Goal: Check status: Check status

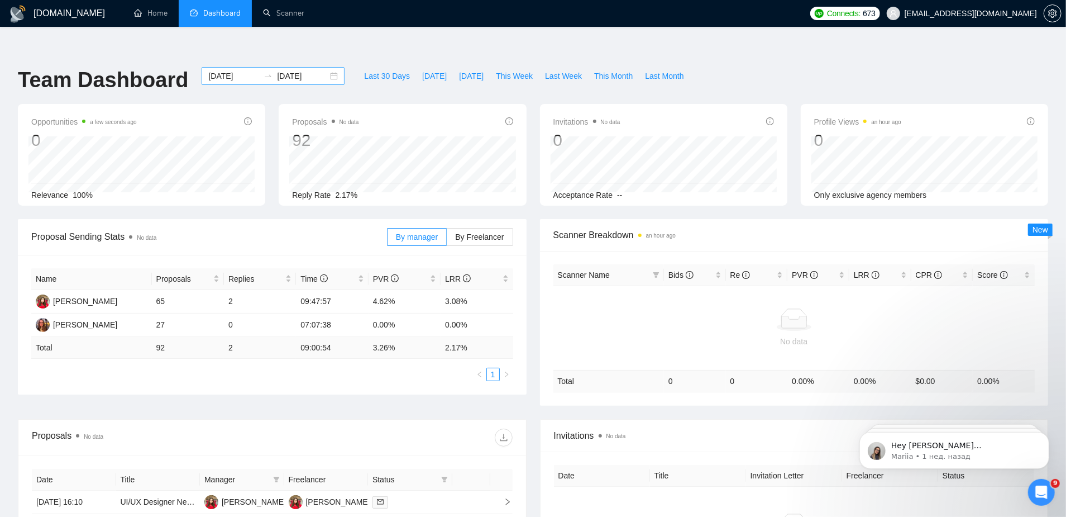
click at [326, 67] on div "[DATE] [DATE]" at bounding box center [273, 76] width 143 height 18
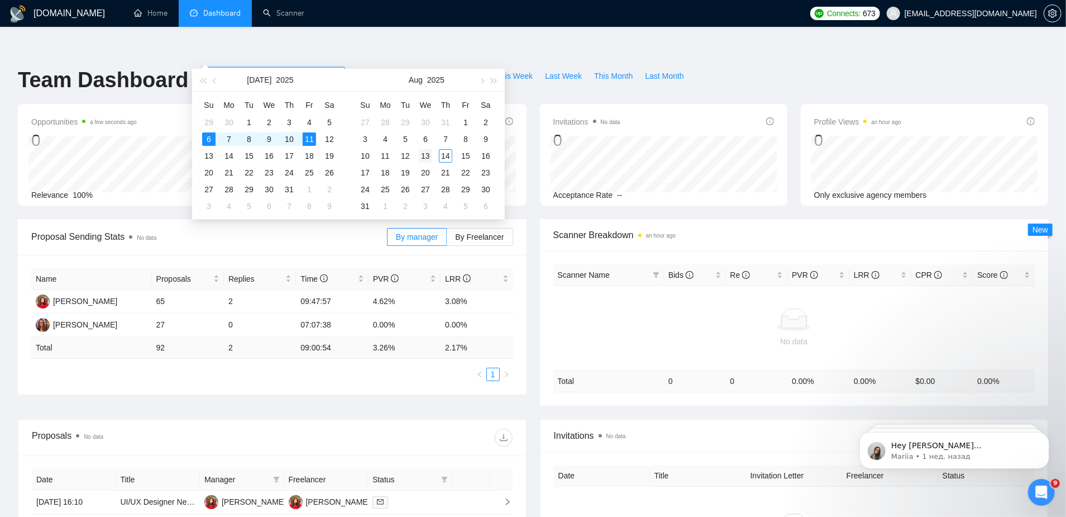
type input "[DATE]"
click at [430, 148] on td "13" at bounding box center [426, 155] width 20 height 17
click at [431, 155] on div "13" at bounding box center [425, 155] width 13 height 13
type input "[DATE]"
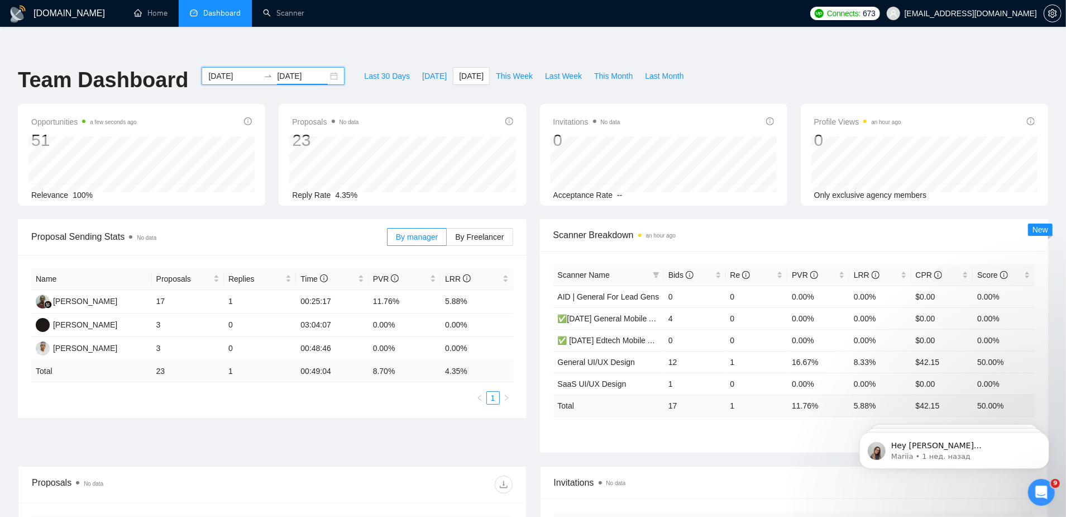
click at [282, 179] on div "Proposals No data 23 Reply Rate 4.35%" at bounding box center [402, 155] width 247 height 102
click at [228, 70] on input "[DATE]" at bounding box center [233, 76] width 51 height 12
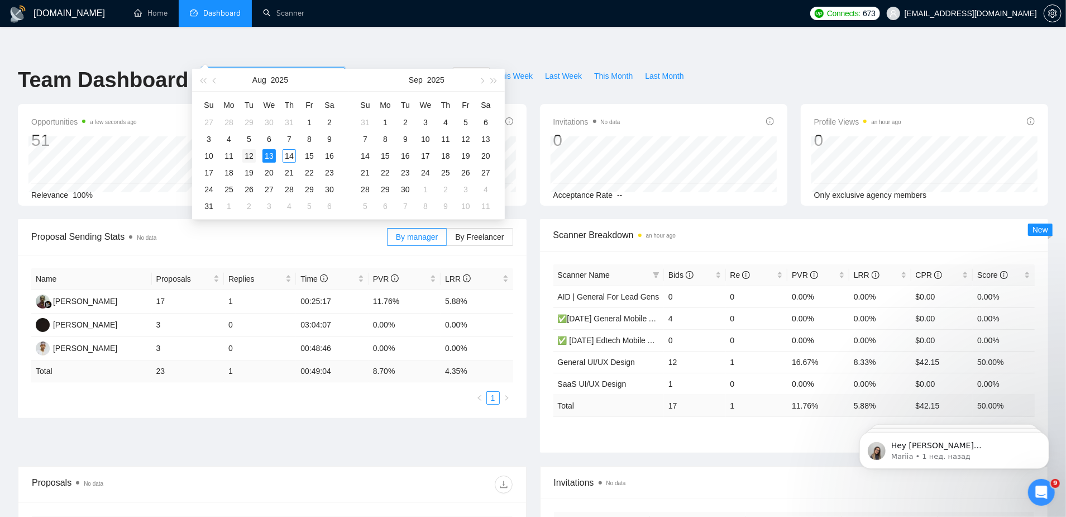
type input "[DATE]"
click at [252, 155] on div "12" at bounding box center [248, 155] width 13 height 13
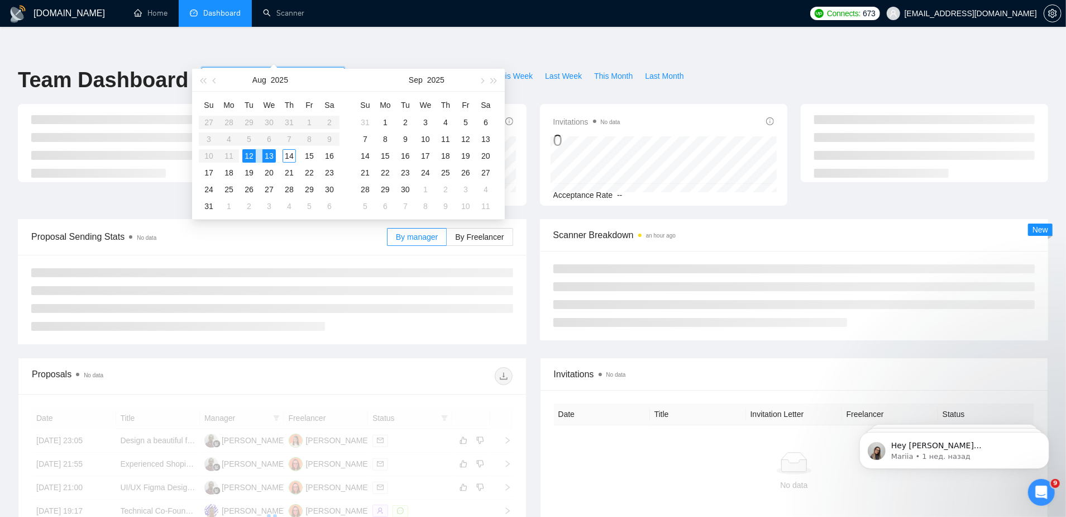
type input "[DATE]"
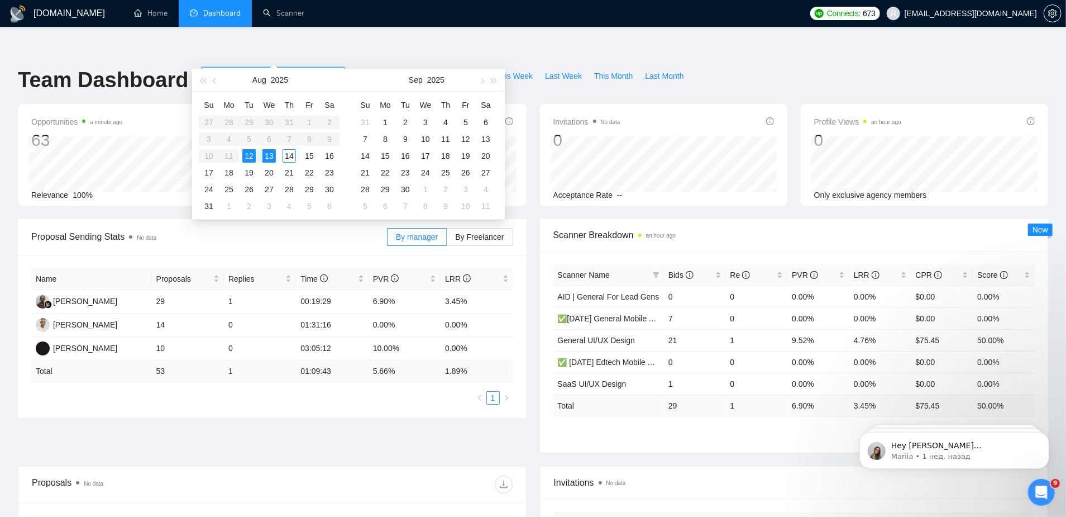
click at [253, 154] on div "12" at bounding box center [248, 155] width 13 height 13
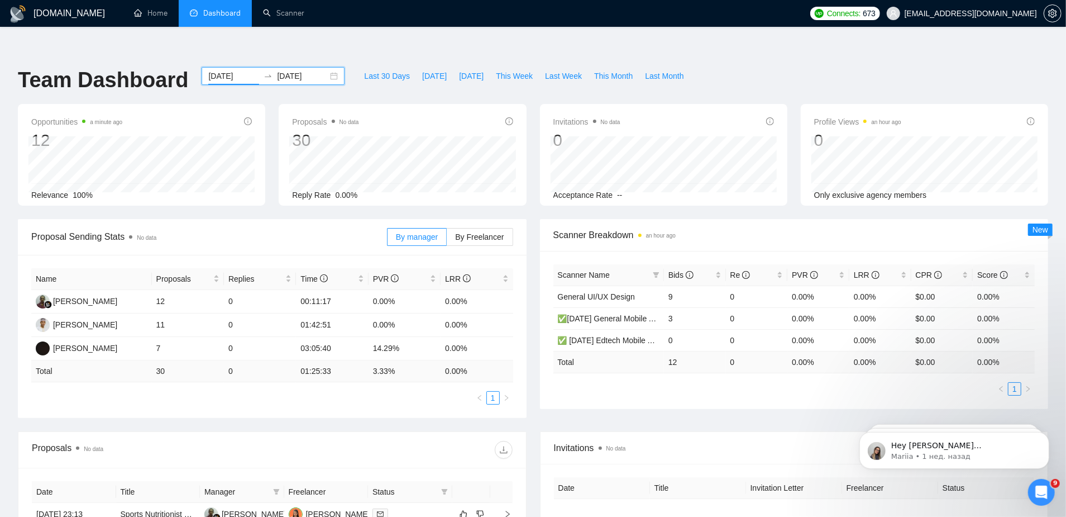
click at [233, 70] on input "[DATE]" at bounding box center [233, 76] width 51 height 12
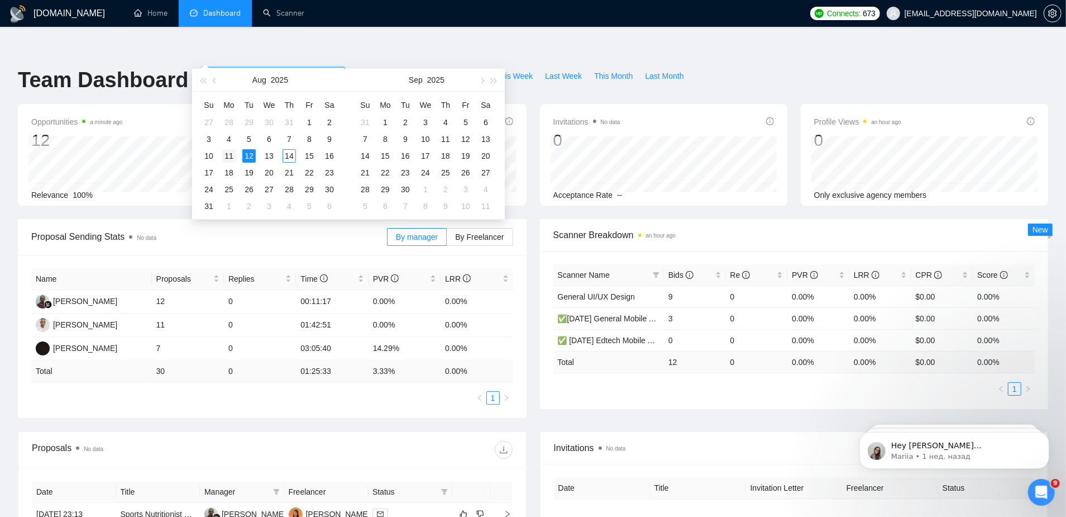
type input "[DATE]"
click at [230, 156] on div "11" at bounding box center [228, 155] width 13 height 13
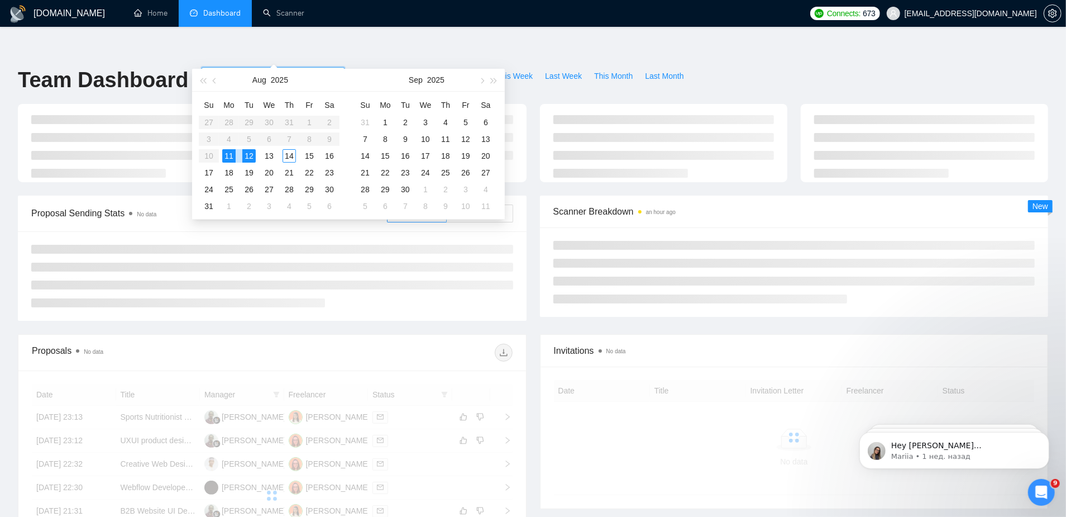
click at [230, 156] on div "11" at bounding box center [228, 155] width 13 height 13
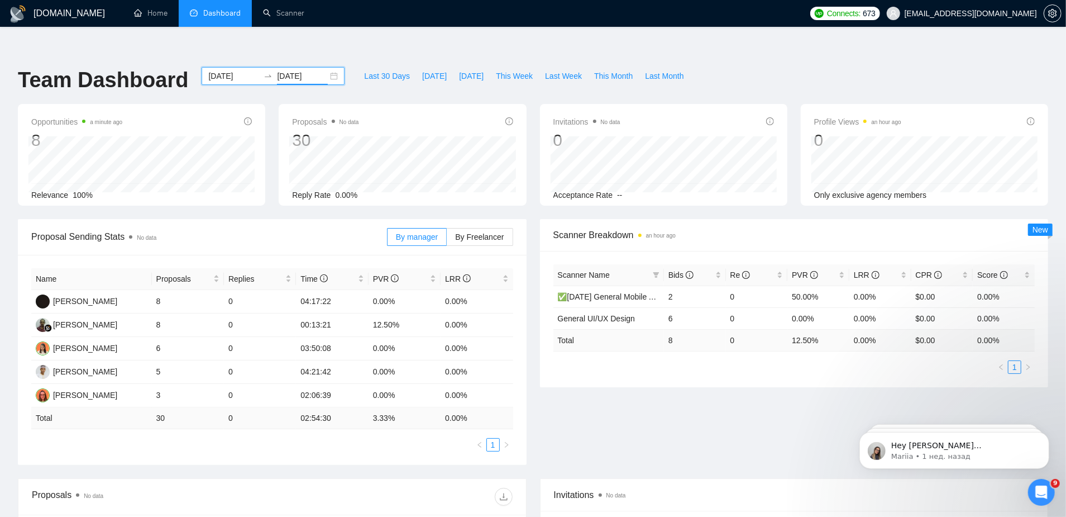
click at [294, 70] on input "[DATE]" at bounding box center [302, 76] width 51 height 12
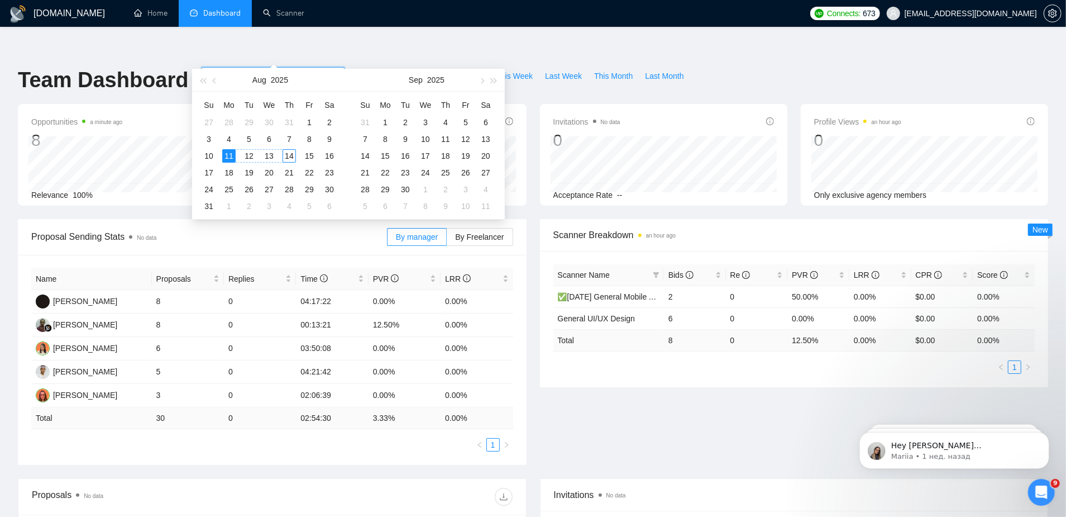
type input "[DATE]"
click at [351, 67] on div "Last 30 Days [DATE] [DATE] This Week Last Week This Month Last Month" at bounding box center [523, 85] width 345 height 37
